Goal: Task Accomplishment & Management: Manage account settings

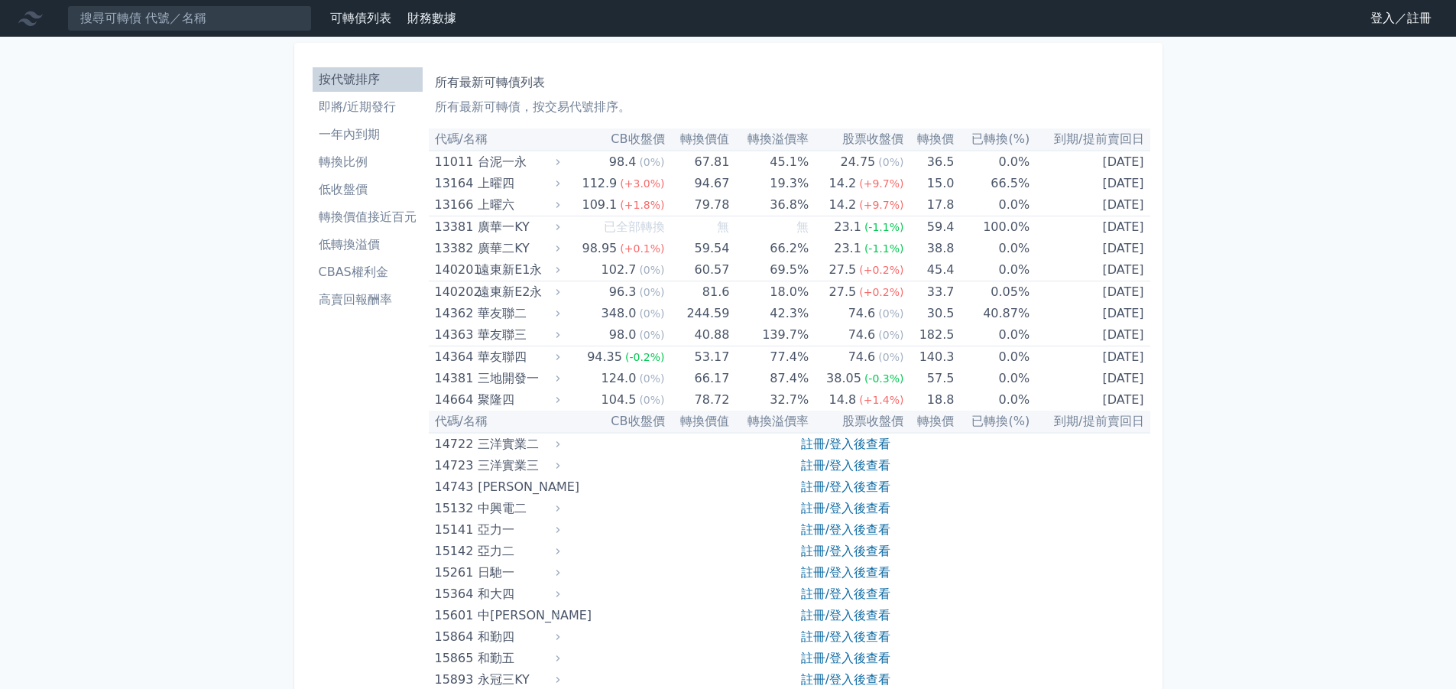
click at [1379, 21] on link "登入／註冊" at bounding box center [1401, 18] width 86 height 24
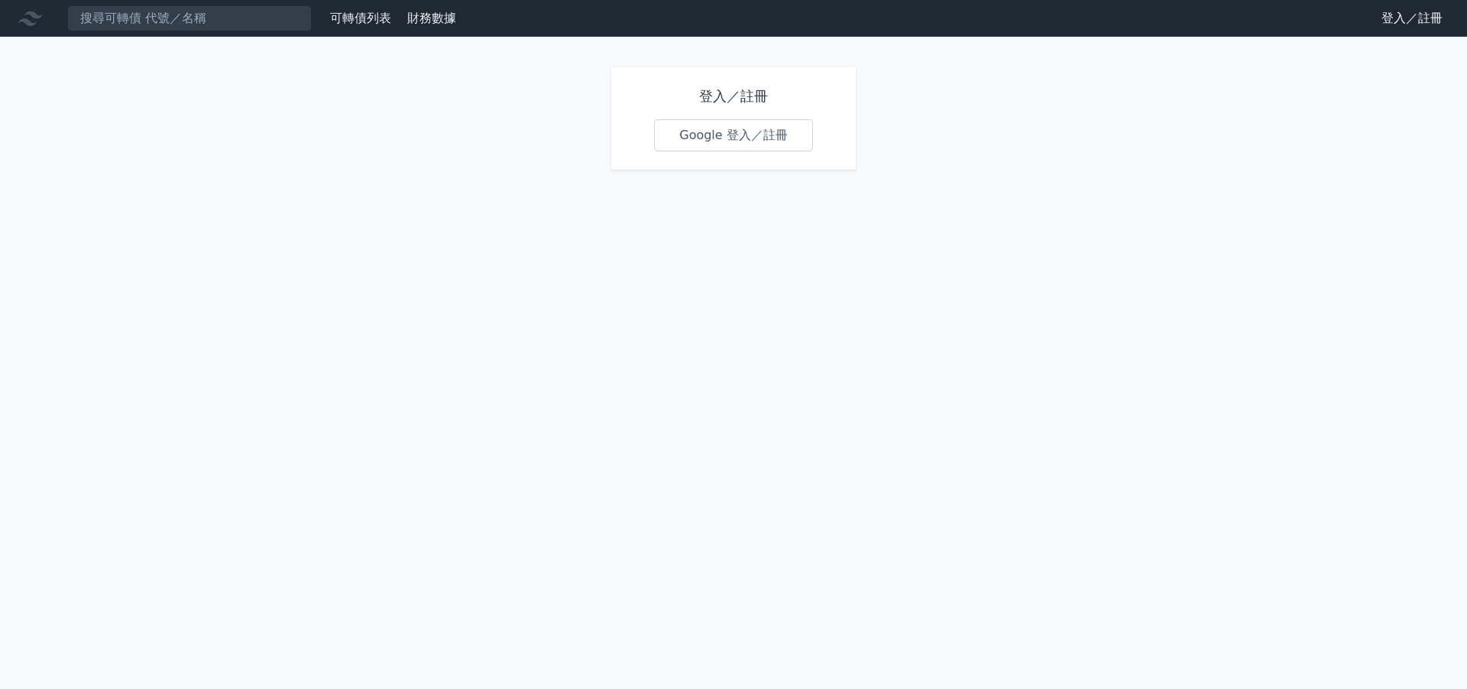
click at [744, 139] on link "Google 登入／註冊" at bounding box center [733, 135] width 159 height 32
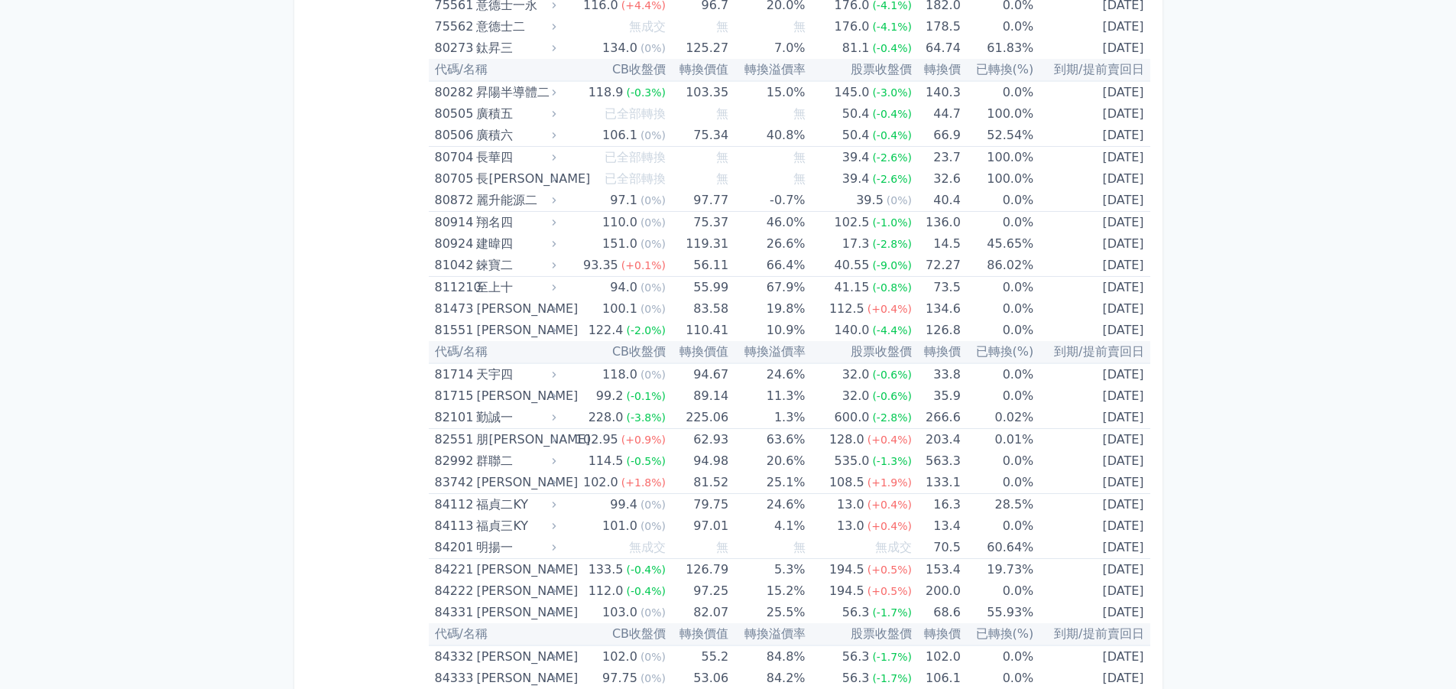
scroll to position [8292, 0]
